Goal: Information Seeking & Learning: Understand process/instructions

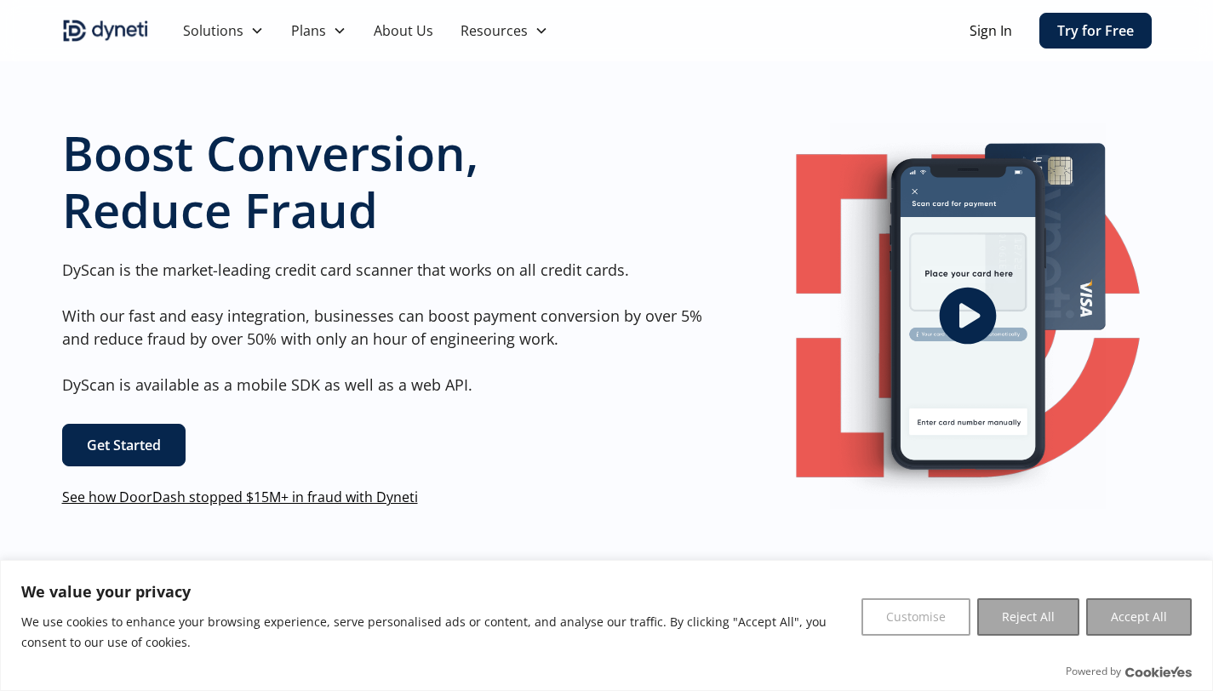
click at [128, 274] on p "DyScan is the market-leading credit card scanner that works on all credit cards…" at bounding box center [389, 328] width 654 height 138
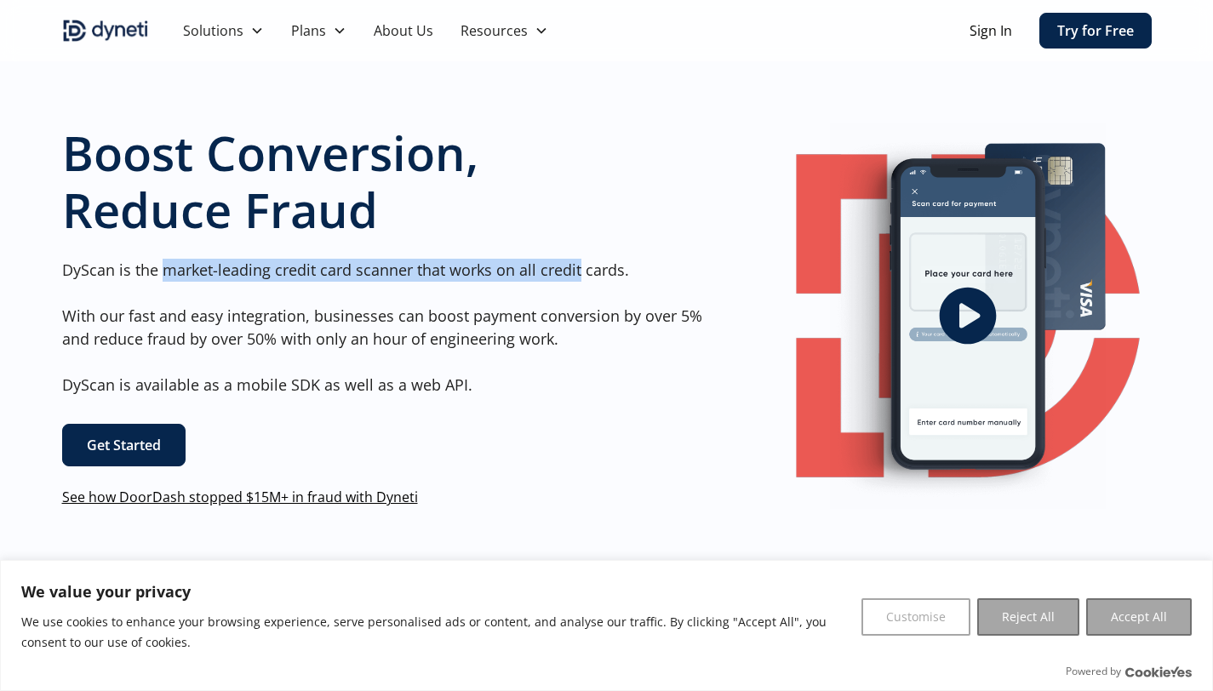
drag, startPoint x: 168, startPoint y: 266, endPoint x: 577, endPoint y: 271, distance: 408.5
click at [577, 271] on p "DyScan is the market-leading credit card scanner that works on all credit cards…" at bounding box center [389, 328] width 654 height 138
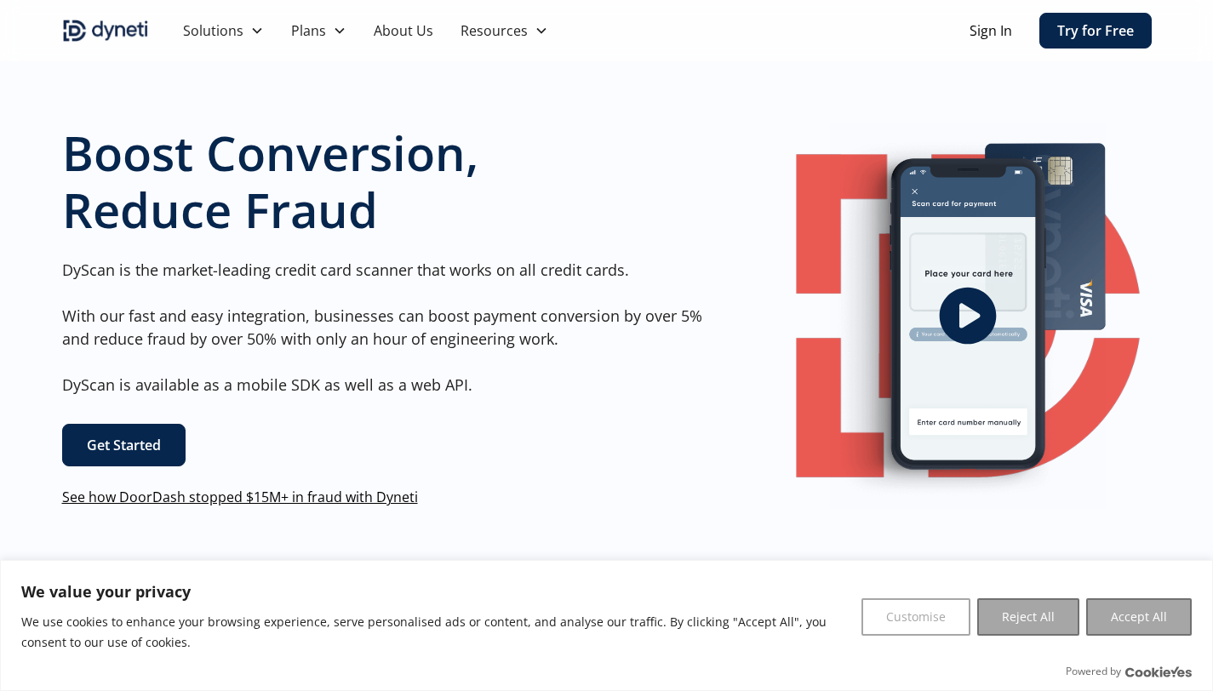
click at [579, 271] on p "DyScan is the market-leading credit card scanner that works on all credit cards…" at bounding box center [389, 328] width 654 height 138
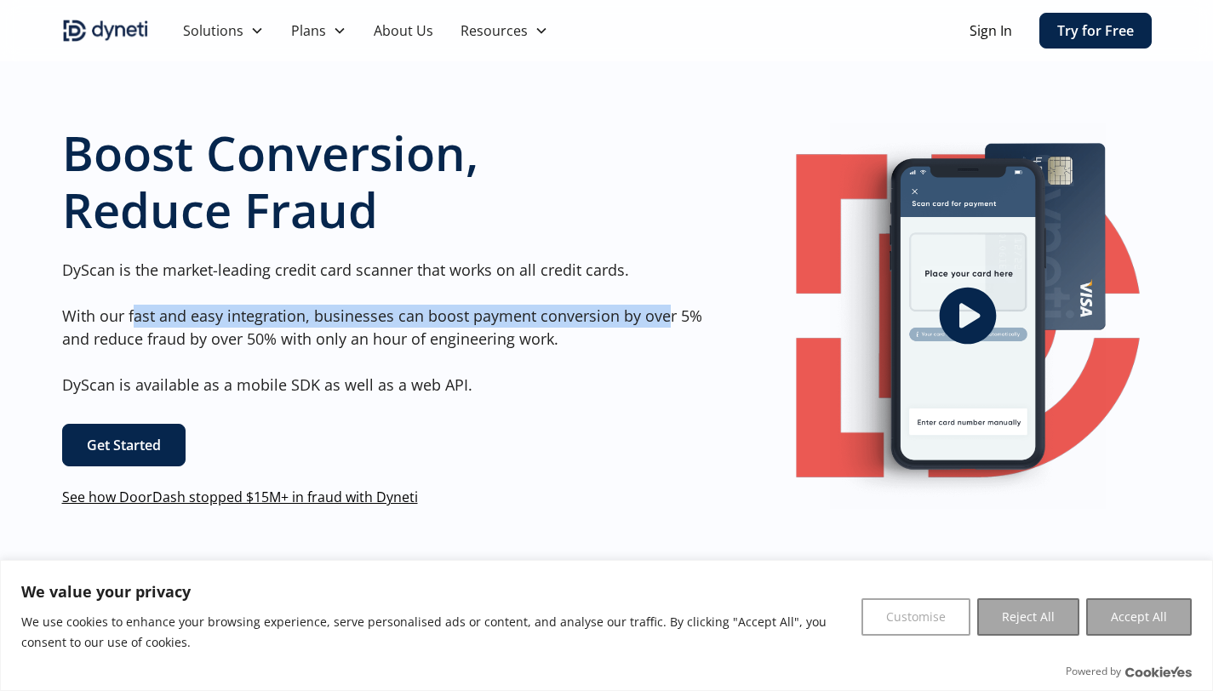
drag, startPoint x: 136, startPoint y: 317, endPoint x: 663, endPoint y: 319, distance: 526.7
click at [664, 319] on p "DyScan is the market-leading credit card scanner that works on all credit cards…" at bounding box center [389, 328] width 654 height 138
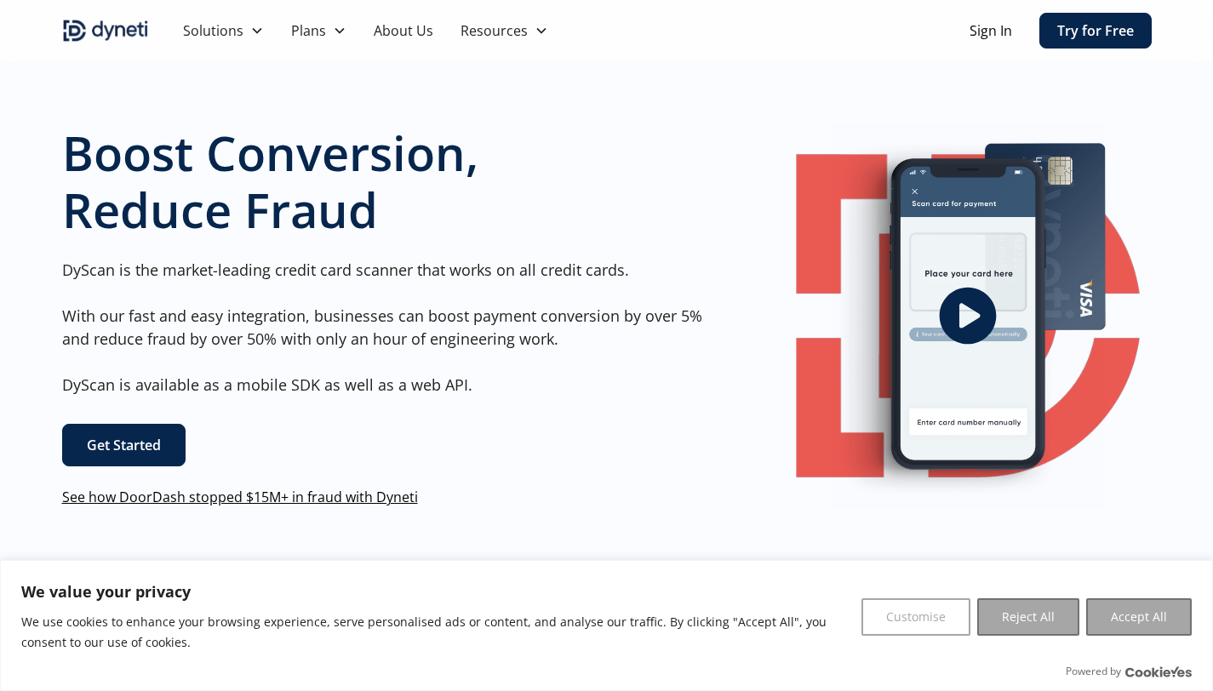
click at [587, 358] on p "DyScan is the market-leading credit card scanner that works on all credit cards…" at bounding box center [389, 328] width 654 height 138
drag, startPoint x: 170, startPoint y: 342, endPoint x: 448, endPoint y: 342, distance: 277.4
click at [412, 344] on p "DyScan is the market-leading credit card scanner that works on all credit cards…" at bounding box center [389, 328] width 654 height 138
click at [474, 342] on p "DyScan is the market-leading credit card scanner that works on all credit cards…" at bounding box center [389, 328] width 654 height 138
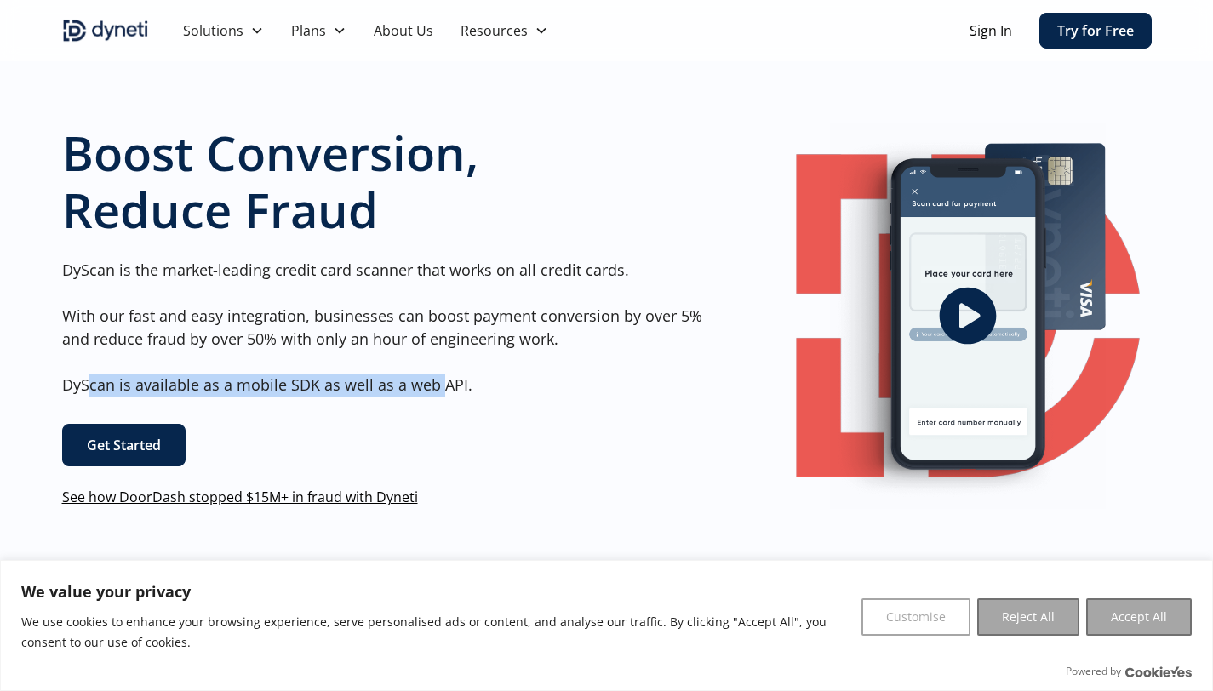
drag, startPoint x: 89, startPoint y: 386, endPoint x: 441, endPoint y: 383, distance: 351.5
click at [440, 383] on p "DyScan is the market-leading credit card scanner that works on all credit cards…" at bounding box center [389, 328] width 654 height 138
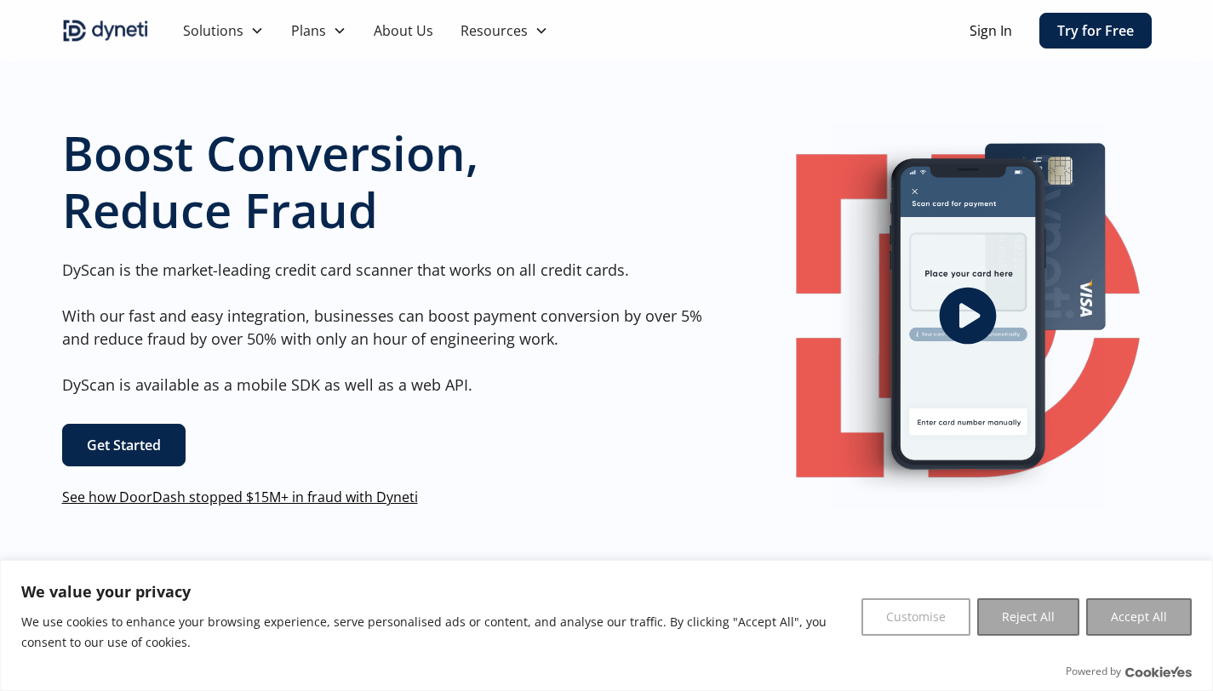
click at [446, 383] on p "DyScan is the market-leading credit card scanner that works on all credit cards…" at bounding box center [389, 328] width 654 height 138
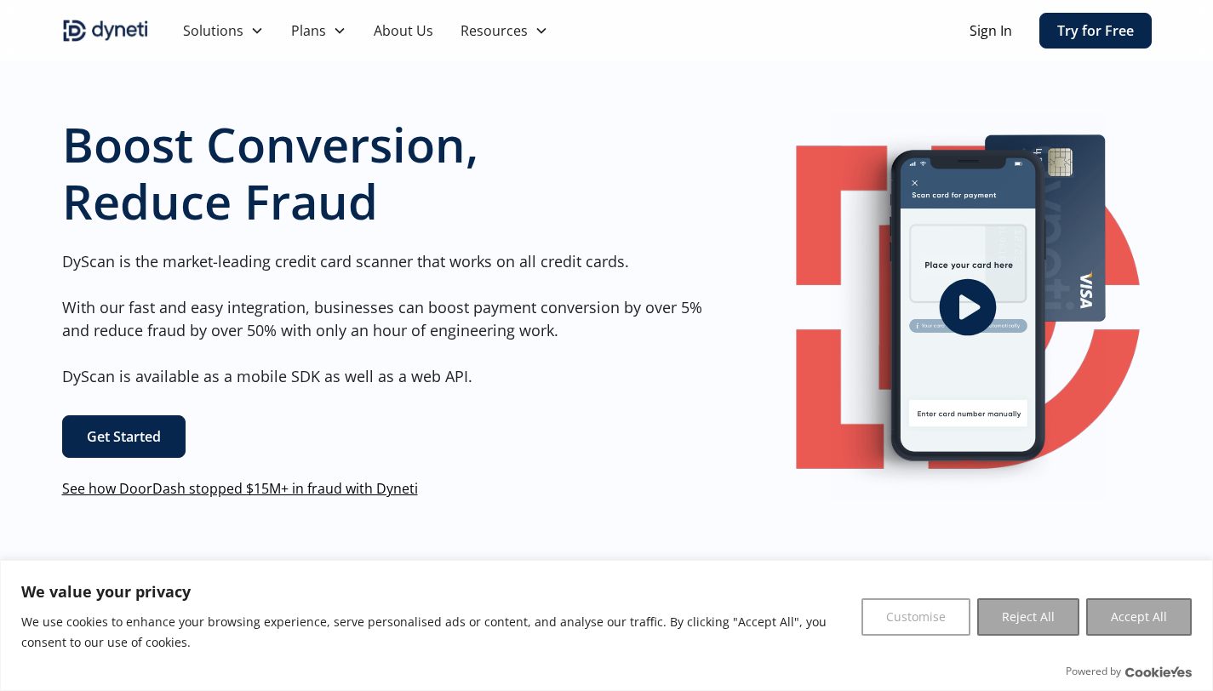
scroll to position [33, 0]
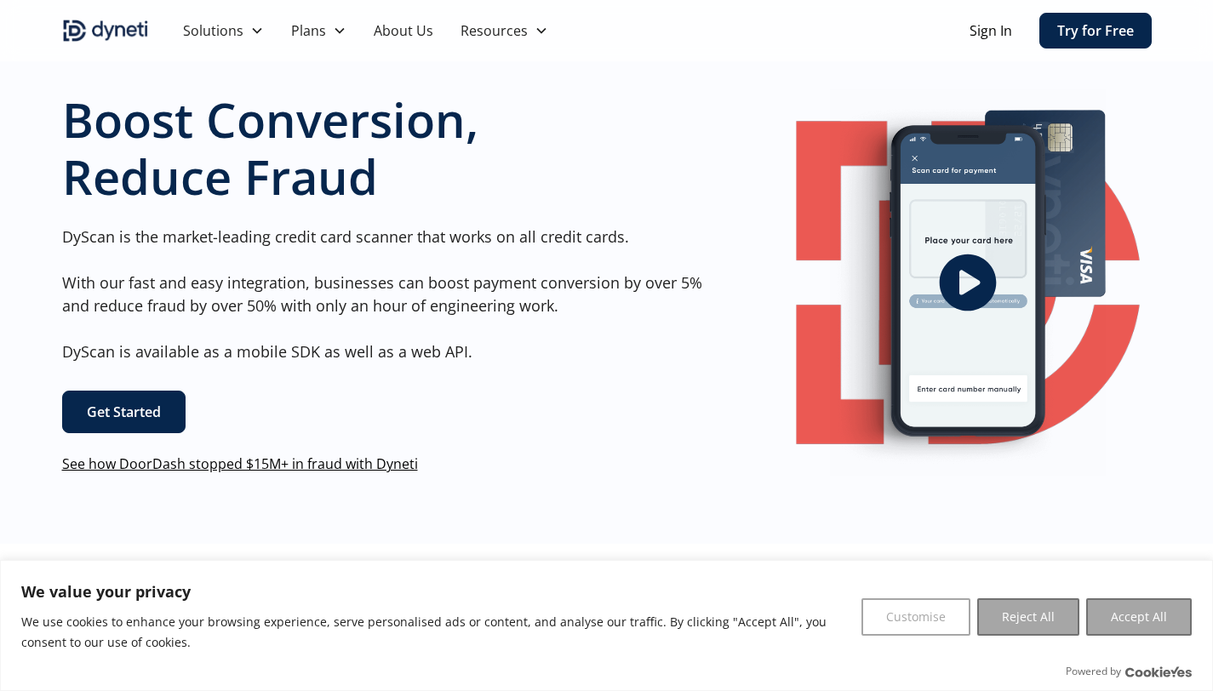
click at [527, 402] on div "Get Started" at bounding box center [389, 412] width 654 height 43
click at [157, 416] on link "Get Started" at bounding box center [123, 412] width 123 height 43
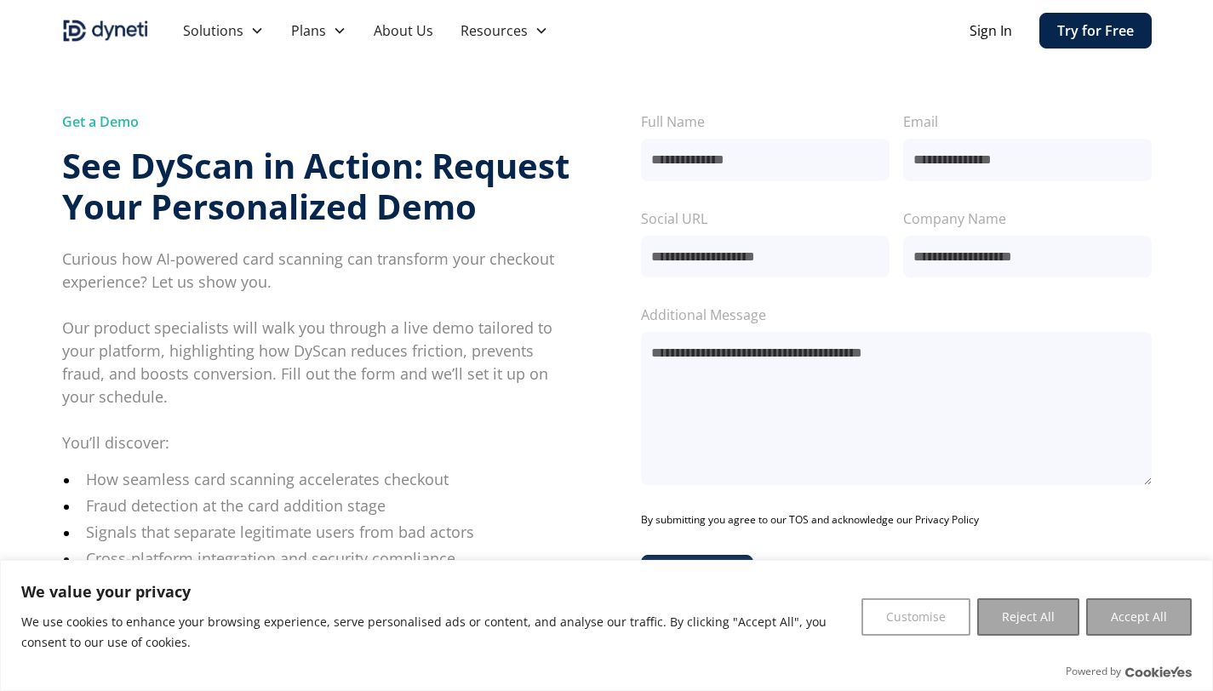
scroll to position [48, 0]
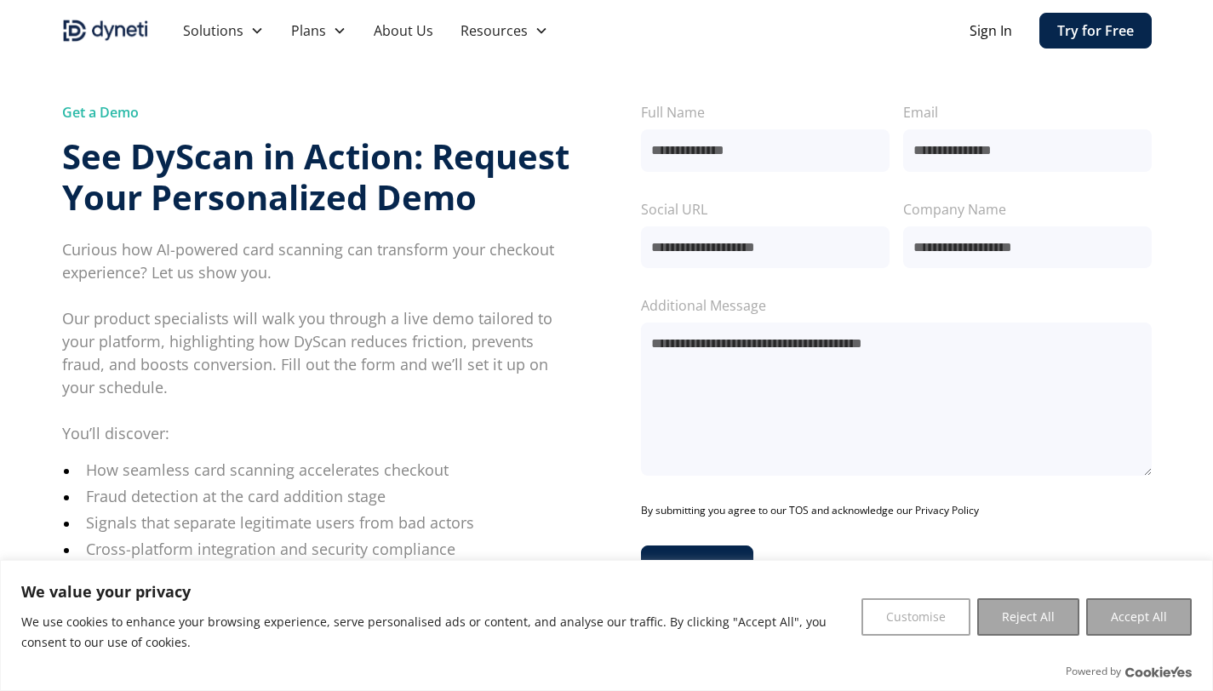
drag, startPoint x: 1030, startPoint y: 622, endPoint x: 975, endPoint y: 607, distance: 57.4
click at [1030, 622] on button "Reject All" at bounding box center [1028, 616] width 102 height 37
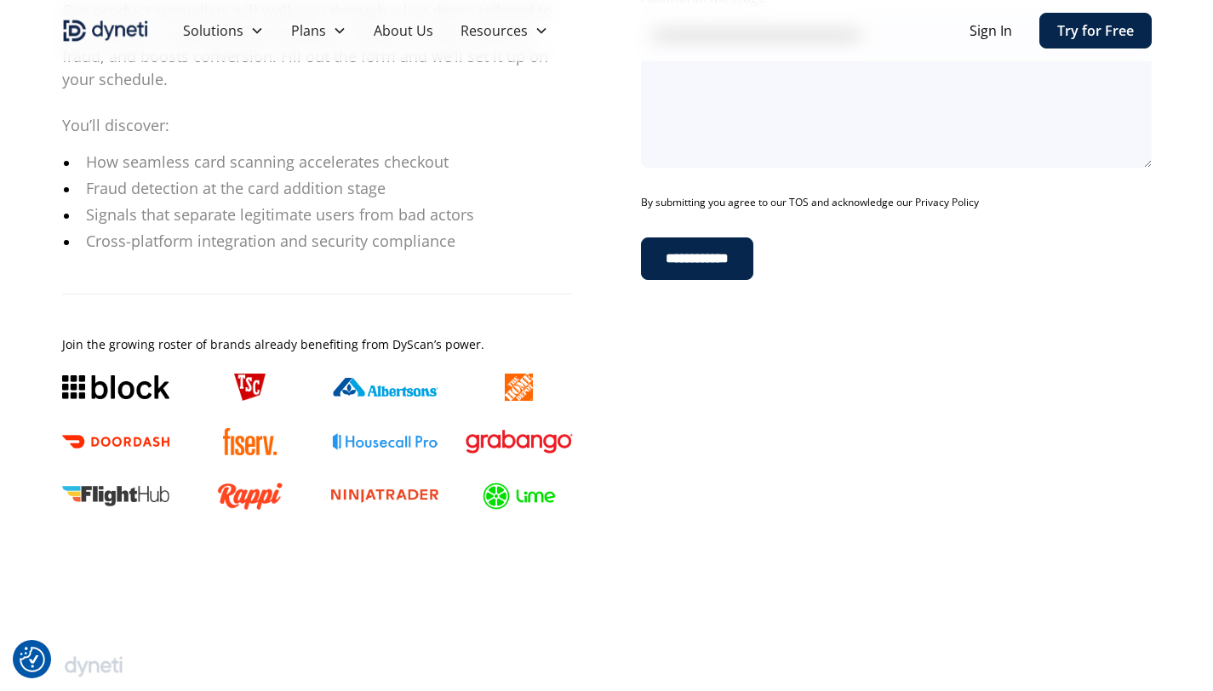
scroll to position [383, 0]
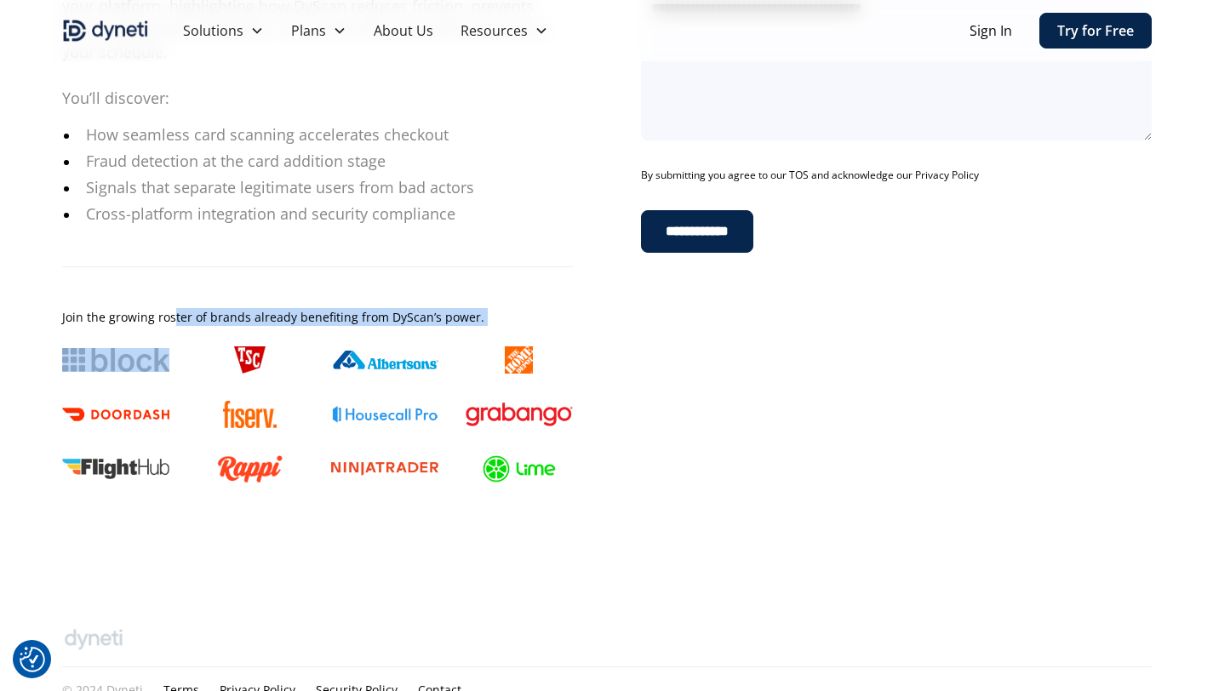
drag, startPoint x: 174, startPoint y: 320, endPoint x: 287, endPoint y: 323, distance: 112.4
click at [287, 323] on div "Join the growing roster of brands already benefiting from DyScan’s power." at bounding box center [317, 317] width 511 height 18
click at [334, 317] on div "Join the growing roster of brands already benefiting from DyScan’s power." at bounding box center [317, 317] width 511 height 18
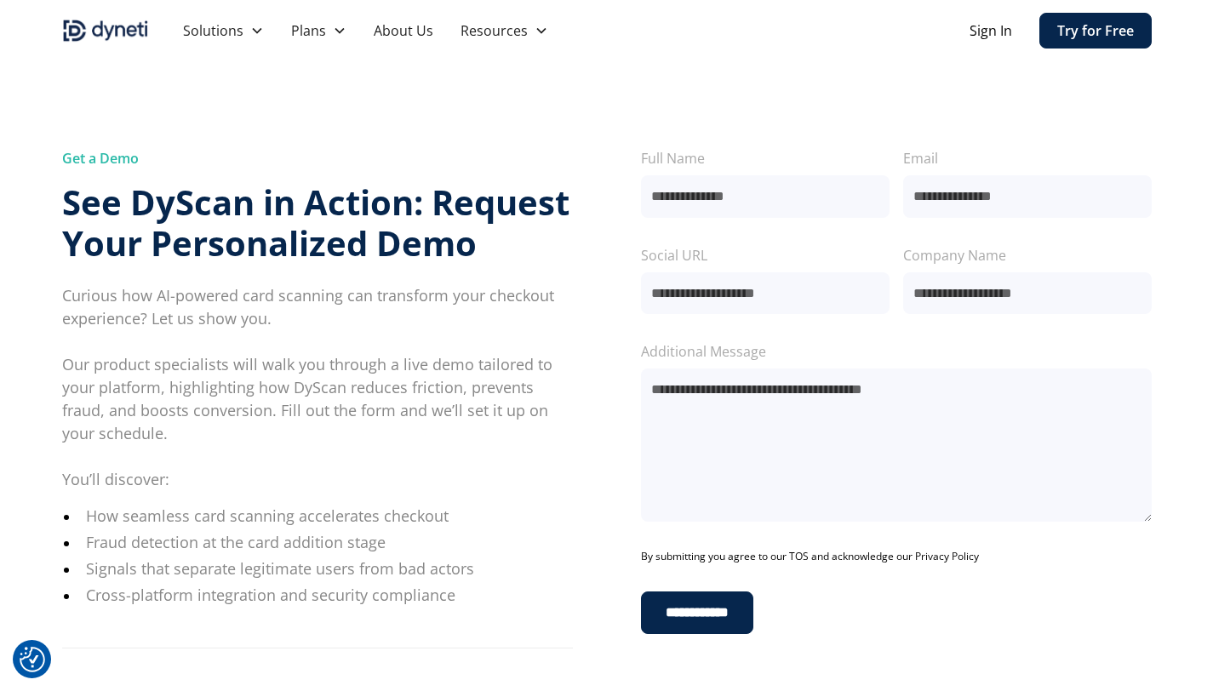
scroll to position [0, 0]
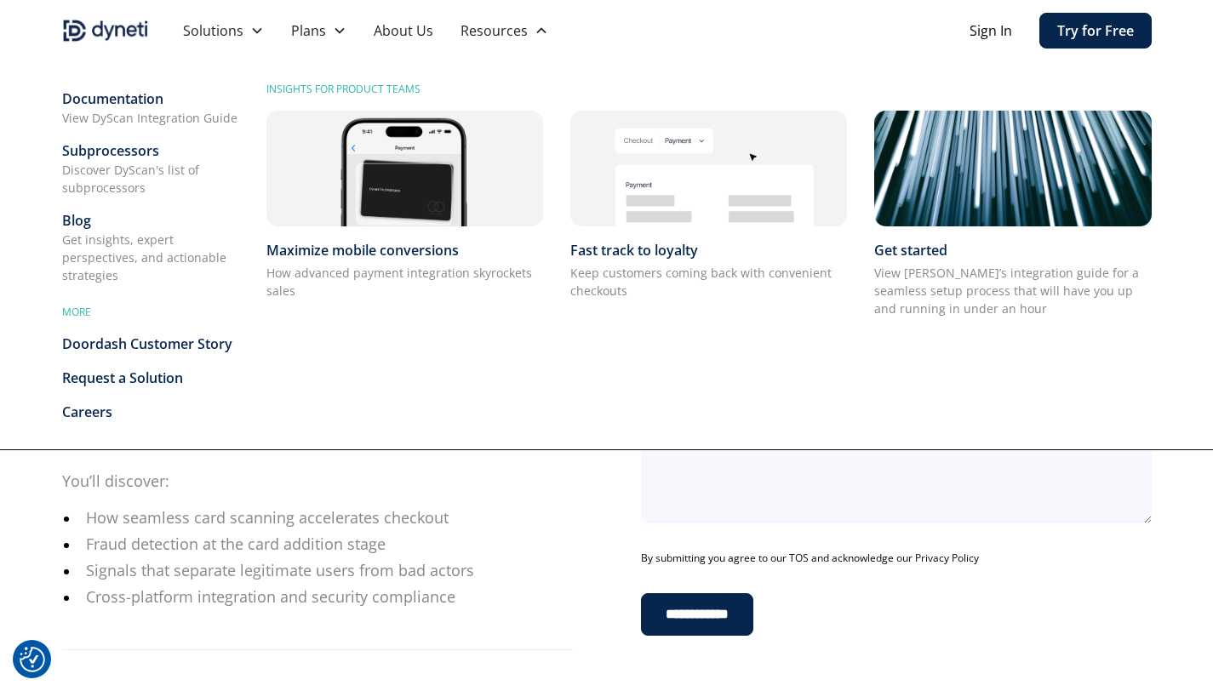
click at [133, 94] on div "Documentation" at bounding box center [150, 98] width 177 height 20
